Goal: Task Accomplishment & Management: Use online tool/utility

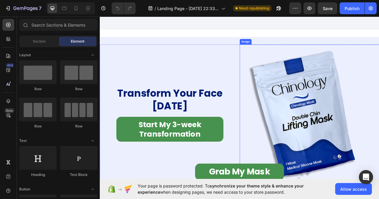
scroll to position [2830, 0]
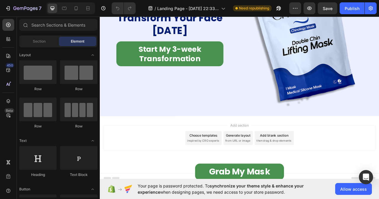
click at [314, 173] on span "then drag & drop elements" at bounding box center [321, 175] width 44 height 5
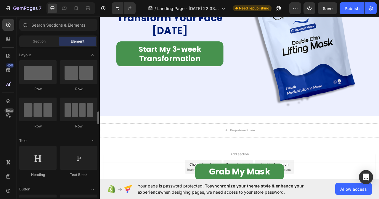
scroll to position [59, 0]
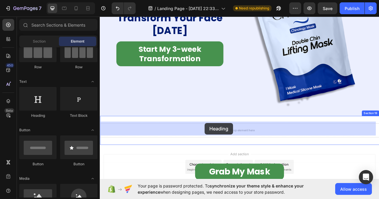
drag, startPoint x: 137, startPoint y: 118, endPoint x: 233, endPoint y: 153, distance: 102.4
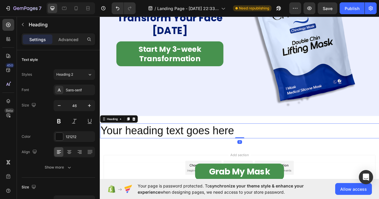
click at [277, 161] on h2 "Your heading text goes here" at bounding box center [278, 162] width 356 height 19
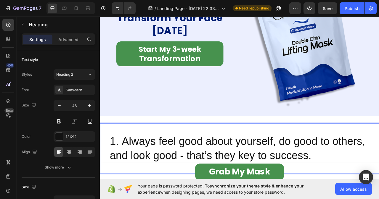
click at [124, 171] on li "Always feel good about yourself, do good to others, and look good - that’s they…" at bounding box center [283, 185] width 342 height 36
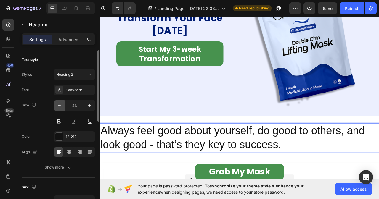
click at [59, 106] on icon "button" at bounding box center [59, 106] width 6 height 6
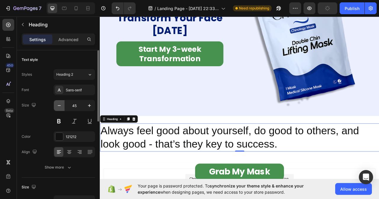
click at [59, 106] on icon "button" at bounding box center [59, 106] width 6 height 6
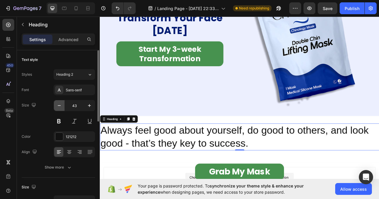
click at [59, 106] on icon "button" at bounding box center [59, 106] width 6 height 6
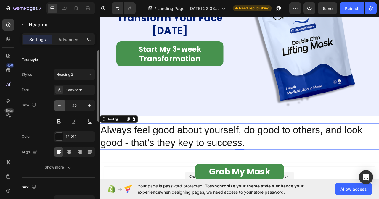
click at [59, 106] on icon "button" at bounding box center [59, 106] width 6 height 6
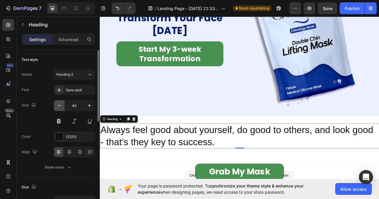
click at [59, 105] on icon "button" at bounding box center [59, 106] width 6 height 6
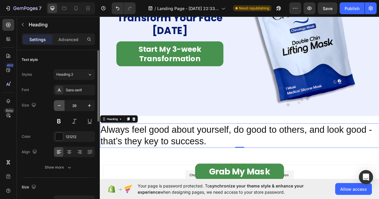
click at [59, 105] on icon "button" at bounding box center [59, 106] width 6 height 6
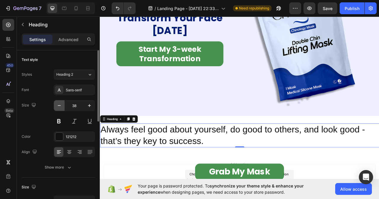
click at [59, 105] on icon "button" at bounding box center [59, 106] width 6 height 6
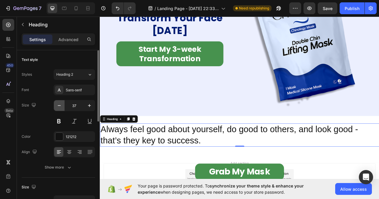
click at [59, 105] on icon "button" at bounding box center [59, 106] width 6 height 6
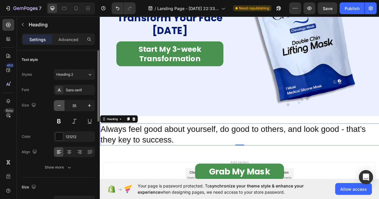
click at [59, 105] on icon "button" at bounding box center [59, 106] width 6 height 6
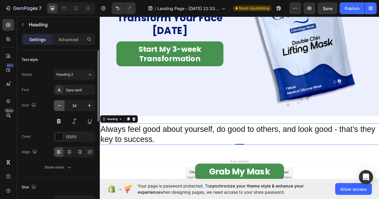
click at [59, 105] on icon "button" at bounding box center [59, 106] width 6 height 6
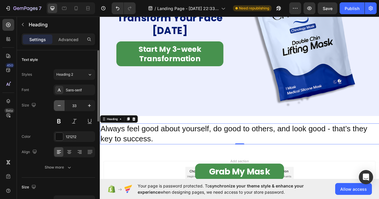
type input "32"
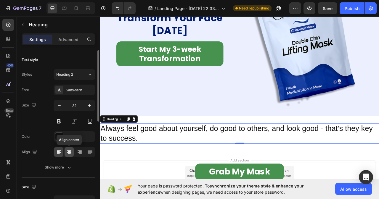
click at [68, 150] on icon at bounding box center [69, 152] width 6 height 6
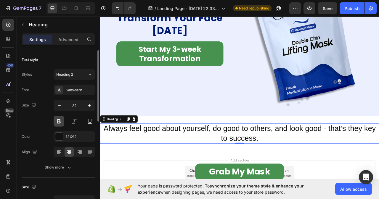
click at [57, 122] on button at bounding box center [59, 121] width 11 height 11
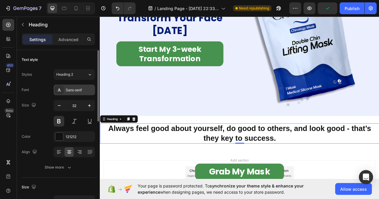
click at [77, 89] on div "Sans-serif" at bounding box center [80, 90] width 28 height 5
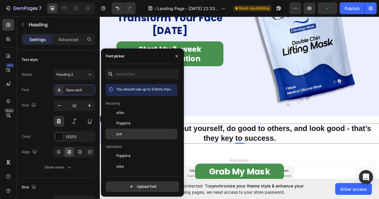
click at [123, 135] on div "Jost" at bounding box center [146, 134] width 60 height 5
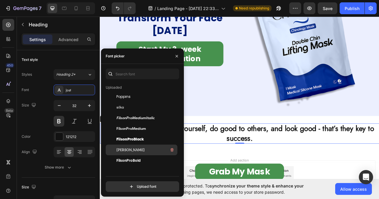
click at [126, 153] on div "[PERSON_NAME]" at bounding box center [146, 150] width 60 height 7
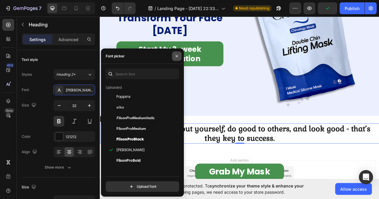
click at [179, 58] on icon "button" at bounding box center [176, 56] width 5 height 5
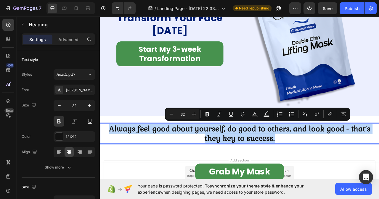
drag, startPoint x: 112, startPoint y: 156, endPoint x: 324, endPoint y: 165, distance: 212.3
